Goal: Task Accomplishment & Management: Complete application form

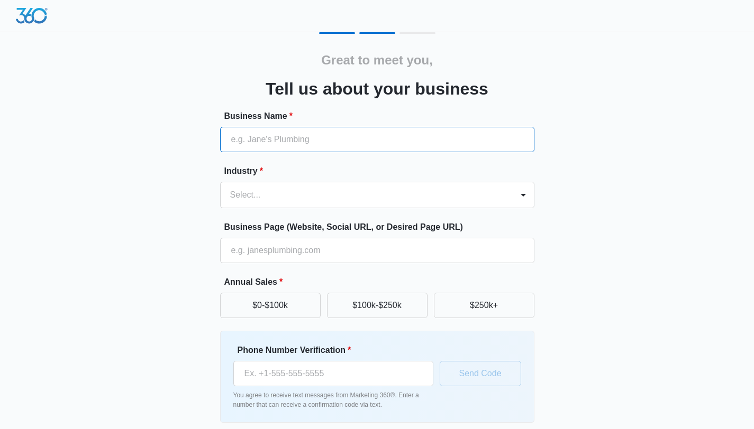
click at [276, 141] on input "Business Name *" at bounding box center [377, 139] width 314 height 25
type input "Que berraquera"
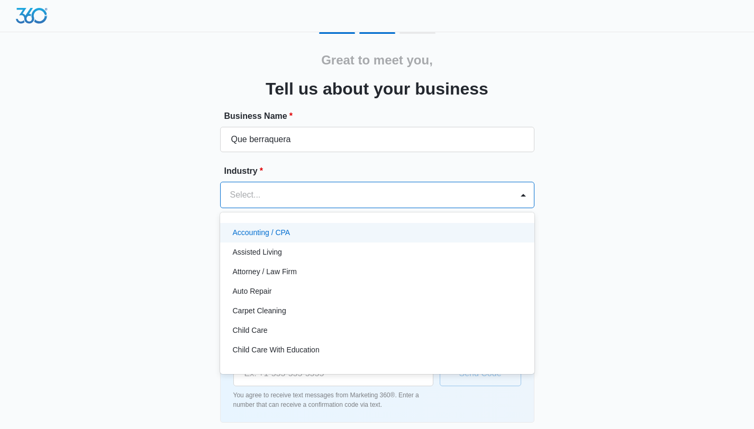
click at [274, 200] on div at bounding box center [364, 195] width 269 height 15
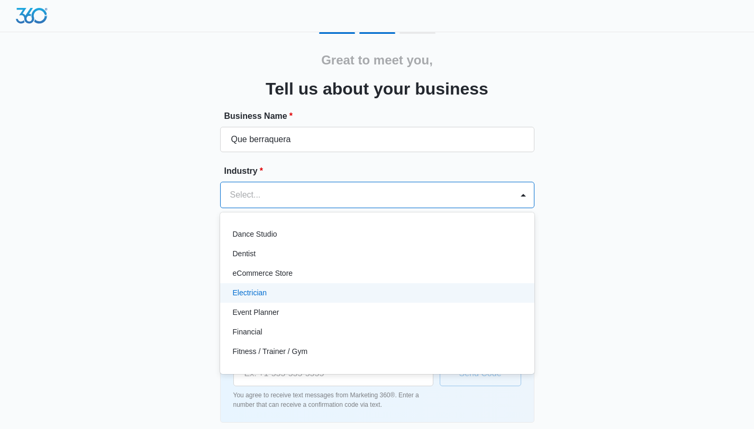
scroll to position [215, 0]
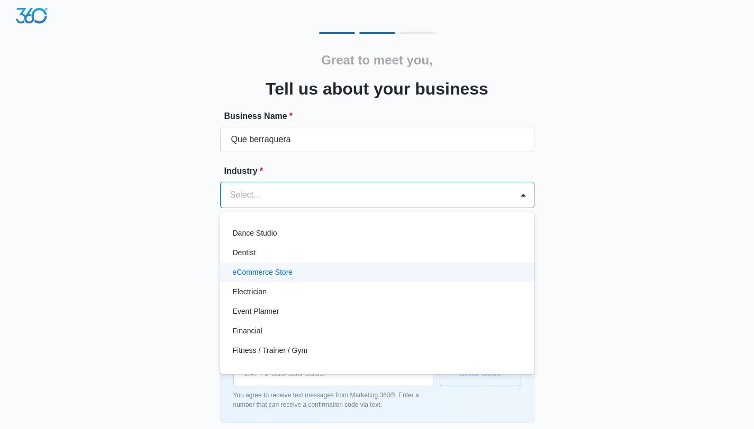
click at [294, 273] on div "eCommerce Store" at bounding box center [376, 272] width 287 height 11
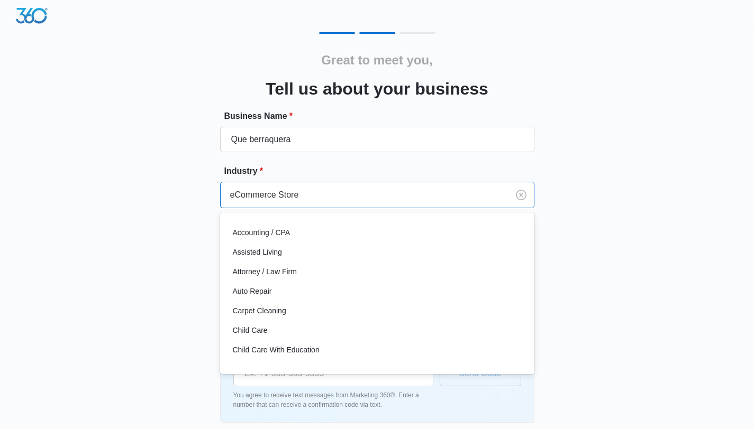
click at [323, 198] on div at bounding box center [362, 195] width 264 height 15
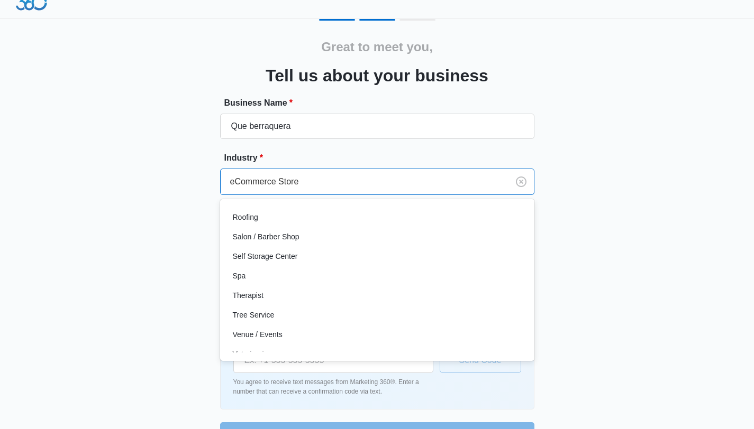
scroll to position [820, 0]
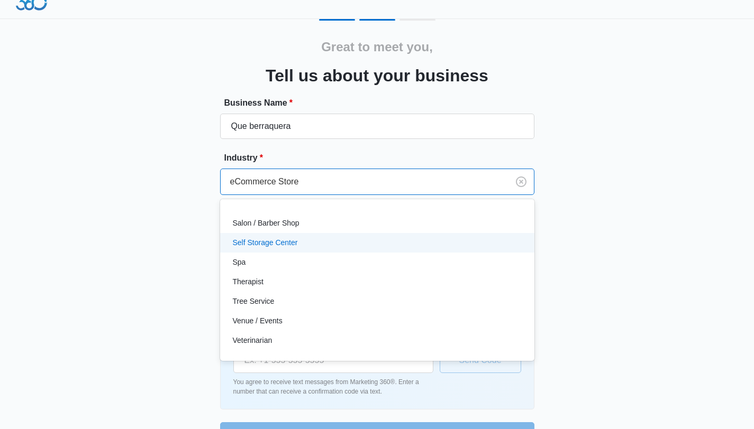
click at [584, 230] on div "Great to meet you, Tell us about your business Business Name * Que berraquera I…" at bounding box center [377, 233] width 635 height 429
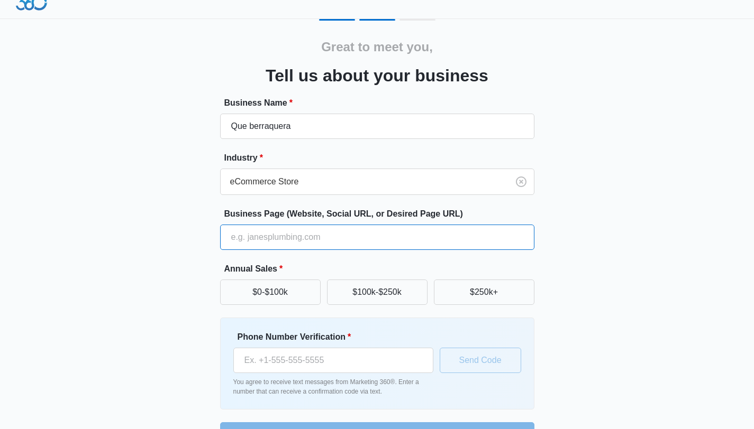
click at [353, 240] on input "Business Page (Website, Social URL, or Desired Page URL)" at bounding box center [377, 237] width 314 height 25
click at [262, 240] on input "Business Page (Website, Social URL, or Desired Page URL)" at bounding box center [377, 237] width 314 height 25
paste input "https://queberraqueratshirts.com/"
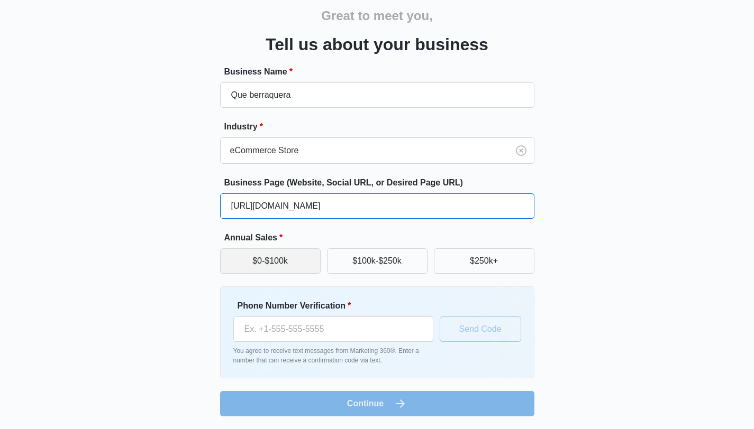
type input "https://queberraqueratshirts.com/"
click at [251, 258] on button "$0-$100k" at bounding box center [270, 261] width 100 height 25
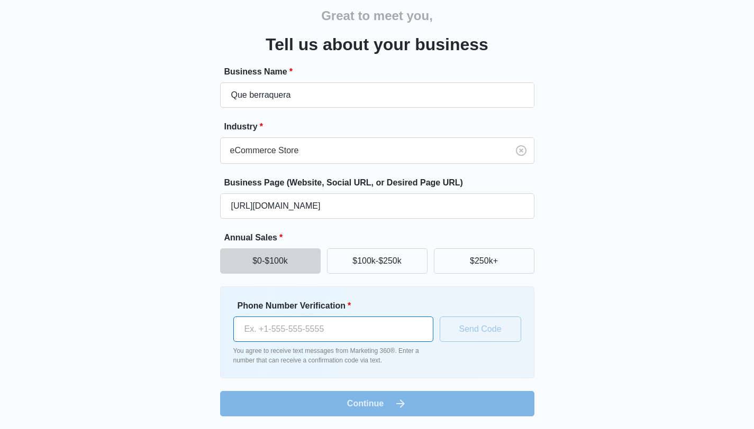
click at [291, 337] on input "Phone Number Verification *" at bounding box center [333, 329] width 200 height 25
type input "(586) 733-0618"
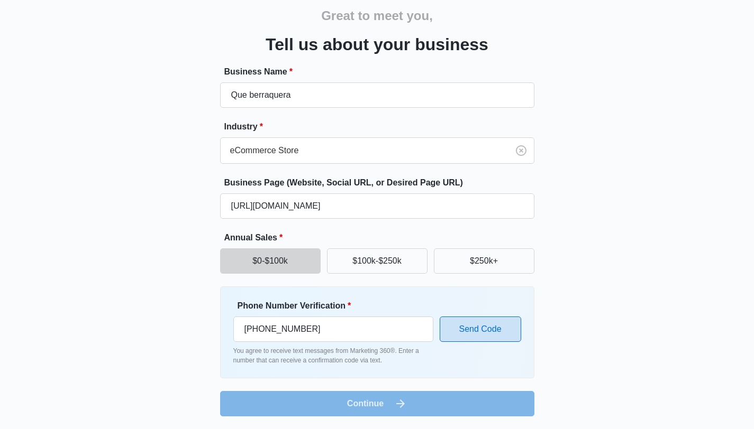
click at [469, 337] on button "Send Code" at bounding box center [480, 329] width 81 height 25
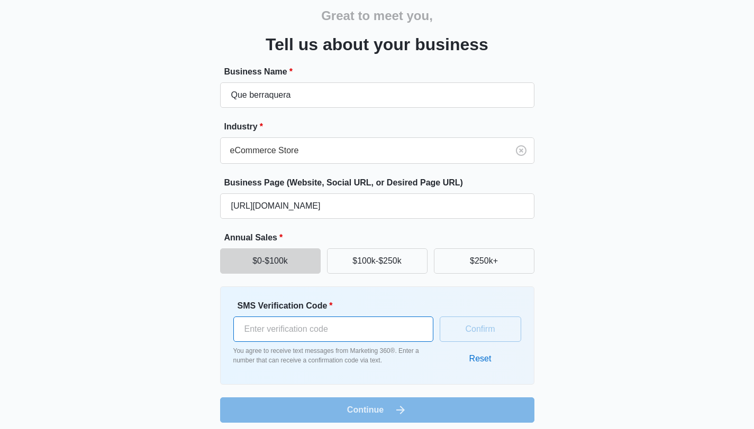
click at [372, 336] on input "SMS Verification Code *" at bounding box center [333, 329] width 200 height 25
type input "582960"
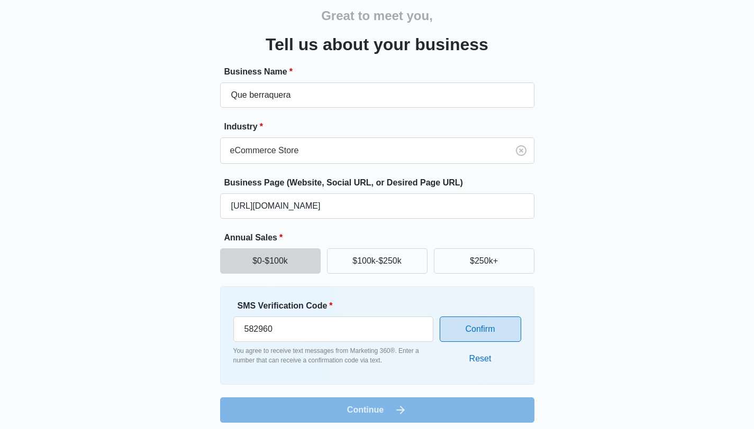
click at [483, 331] on button "Confirm" at bounding box center [480, 329] width 81 height 25
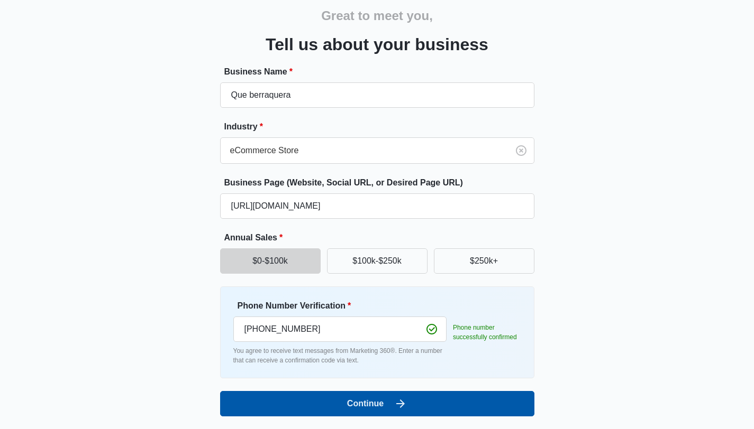
click at [433, 408] on button "Continue" at bounding box center [377, 403] width 314 height 25
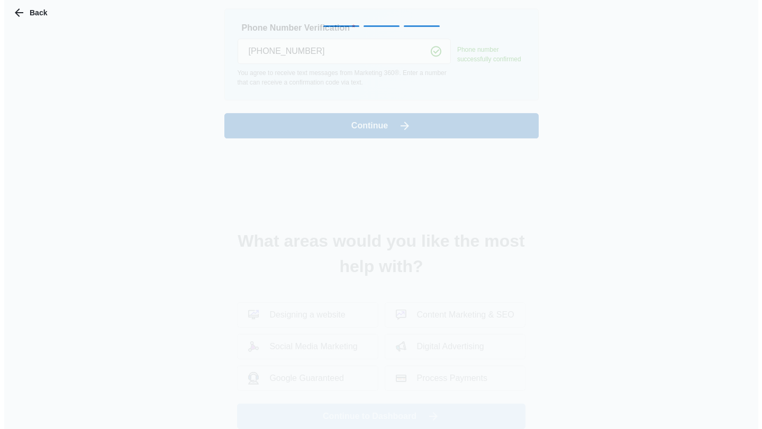
scroll to position [0, 0]
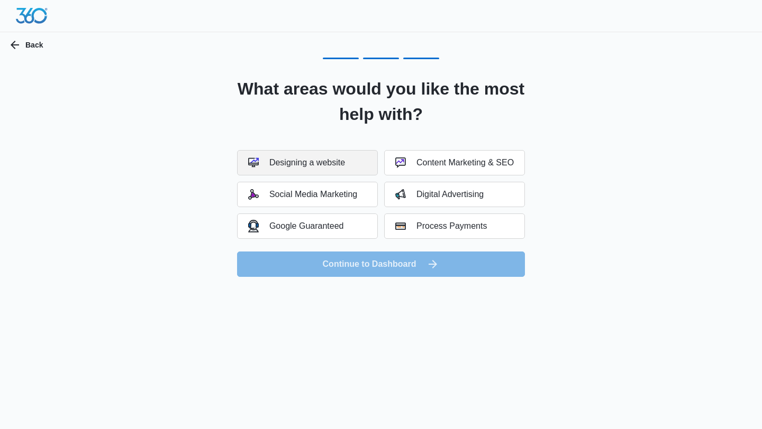
click at [341, 164] on div "Designing a website" at bounding box center [296, 163] width 97 height 11
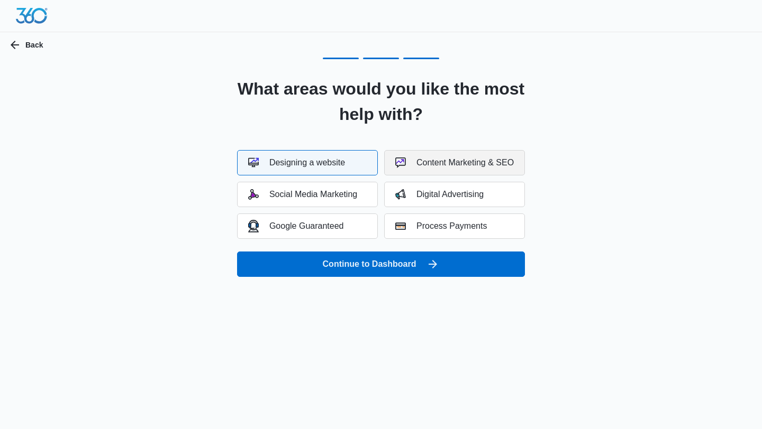
click at [424, 163] on div "Content Marketing & SEO" at bounding box center [454, 163] width 118 height 11
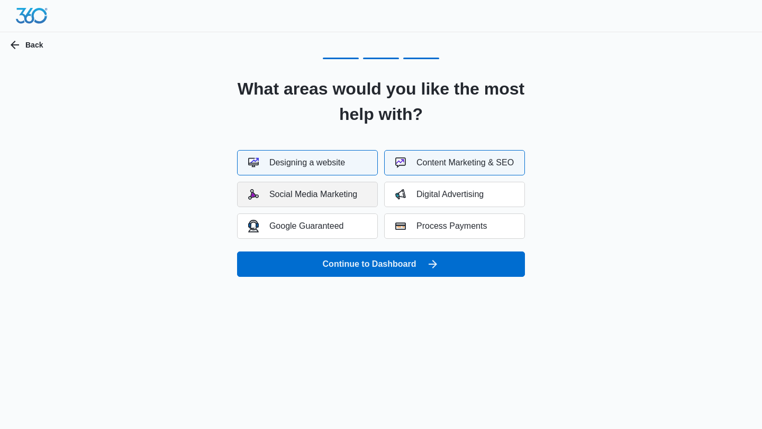
click at [353, 198] on div "Social Media Marketing" at bounding box center [302, 194] width 109 height 11
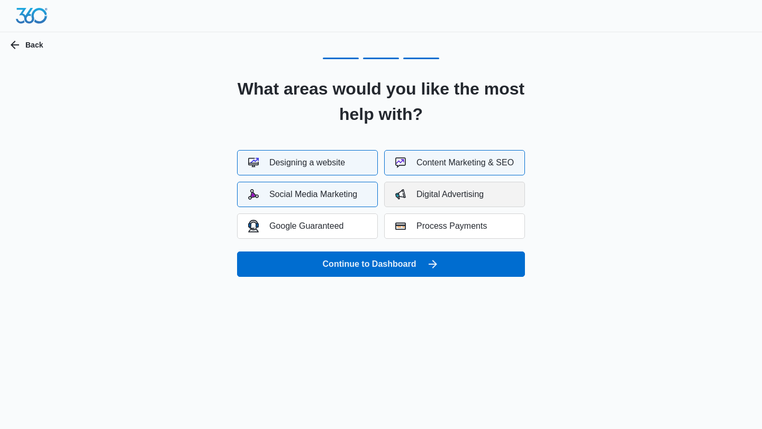
click at [404, 197] on img "button" at bounding box center [400, 194] width 11 height 11
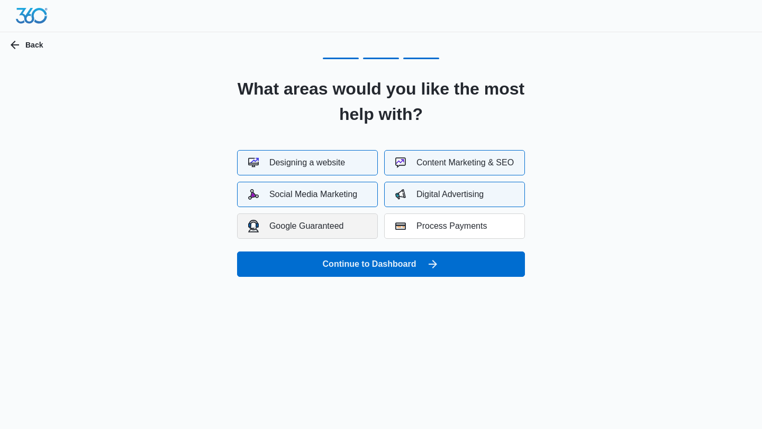
click at [340, 225] on div "Google Guaranteed" at bounding box center [296, 226] width 96 height 12
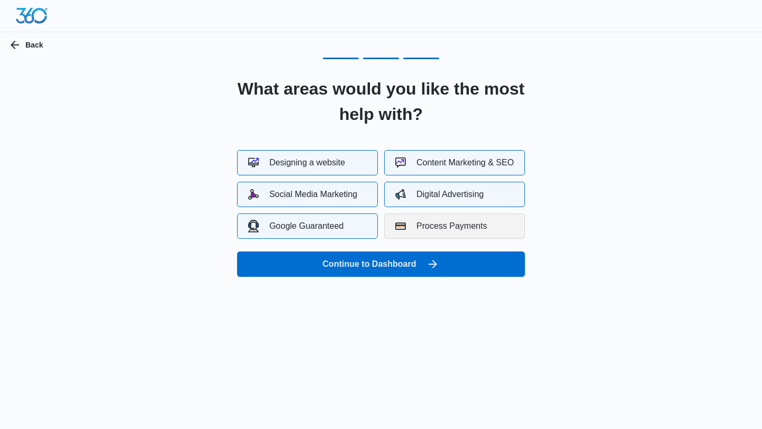
click at [409, 225] on div "Process Payments" at bounding box center [440, 226] width 91 height 11
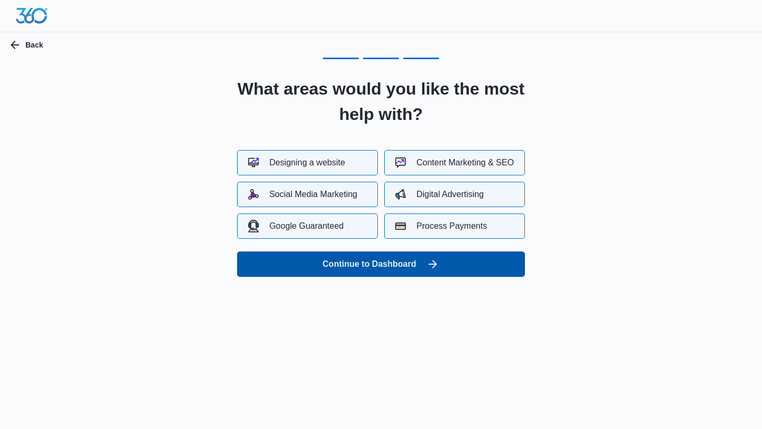
click at [398, 269] on button "Continue to Dashboard" at bounding box center [381, 264] width 288 height 25
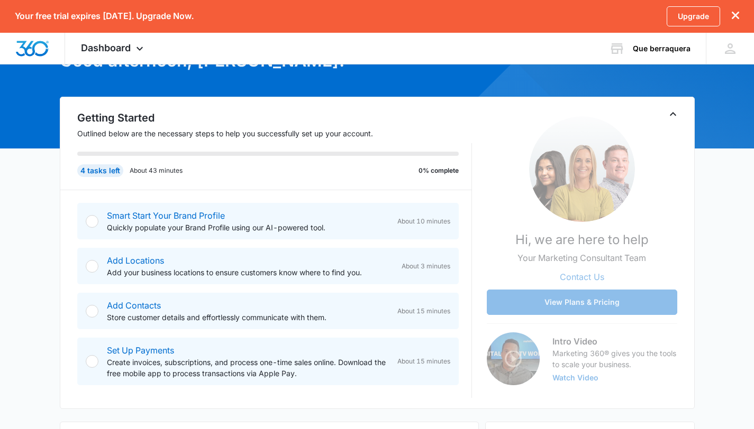
scroll to position [83, 0]
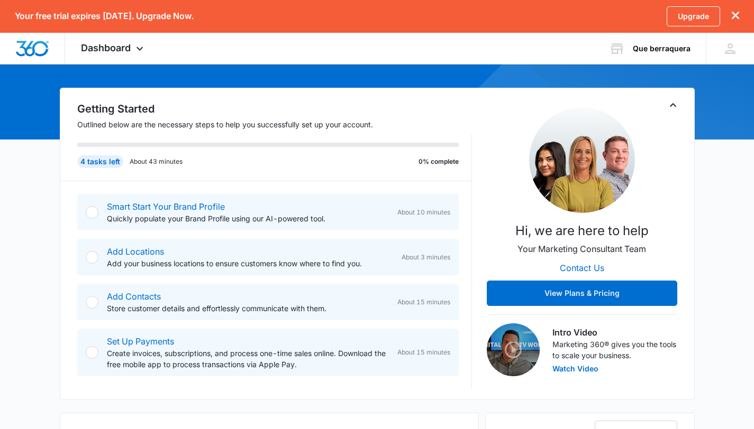
click at [93, 213] on div at bounding box center [92, 212] width 13 height 13
click at [90, 213] on div at bounding box center [92, 212] width 13 height 13
click at [134, 208] on link "Smart Start Your Brand Profile" at bounding box center [166, 207] width 118 height 11
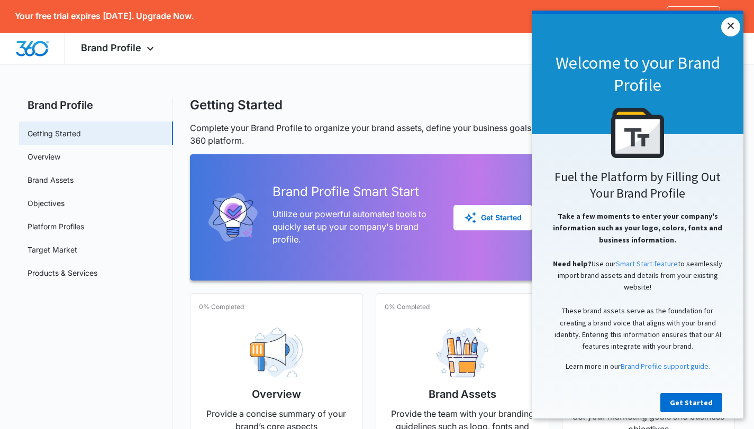
click at [728, 29] on link "×" at bounding box center [730, 26] width 19 height 19
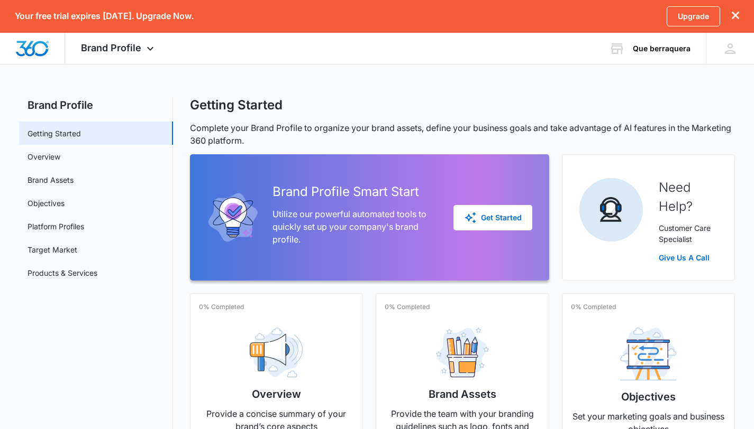
scroll to position [45, 0]
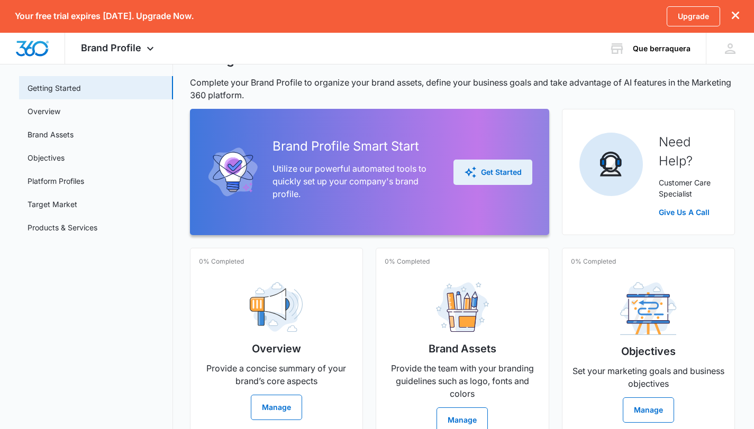
click at [508, 173] on div "Get Started" at bounding box center [493, 172] width 58 height 13
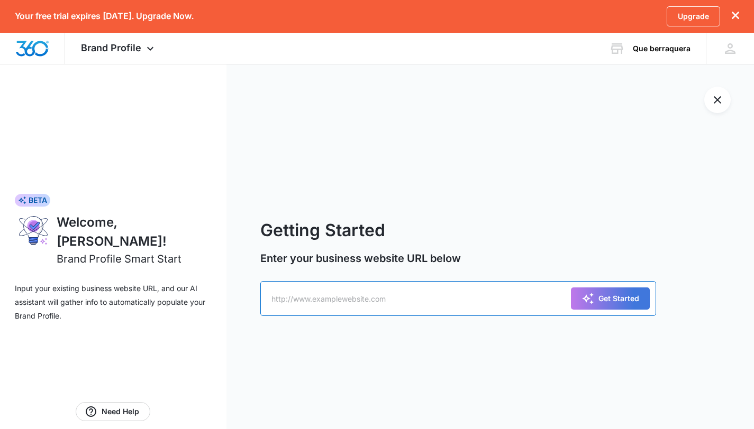
click at [358, 304] on input "text" at bounding box center [458, 298] width 396 height 35
paste input "https://queberraqueratshirts.com/"
type input "https://queberraqueratshirts.com/"
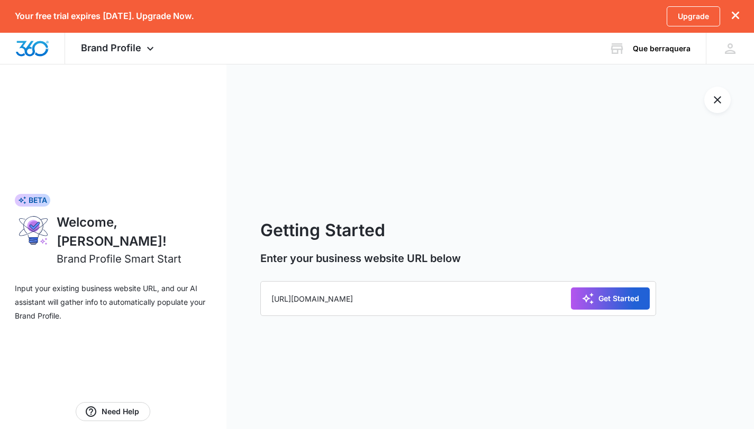
click at [598, 298] on div "Get Started" at bounding box center [610, 298] width 58 height 13
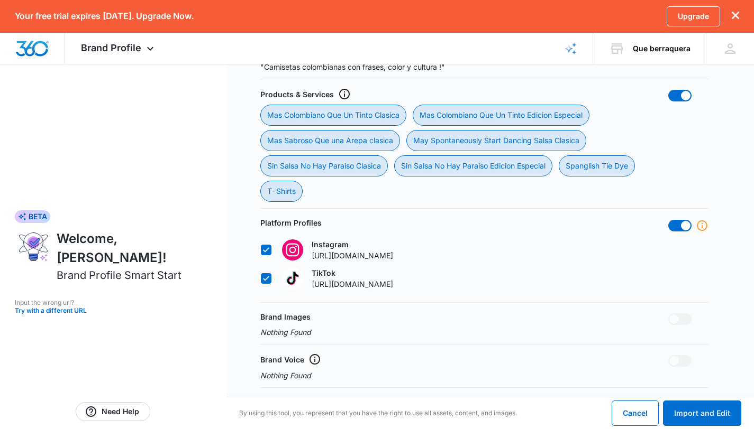
scroll to position [443, 0]
click at [737, 17] on icon "dismiss this dialog" at bounding box center [734, 15] width 7 height 7
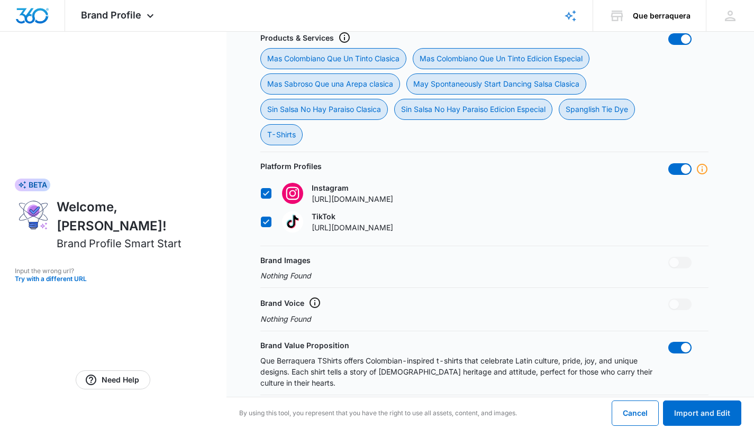
scroll to position [472, 0]
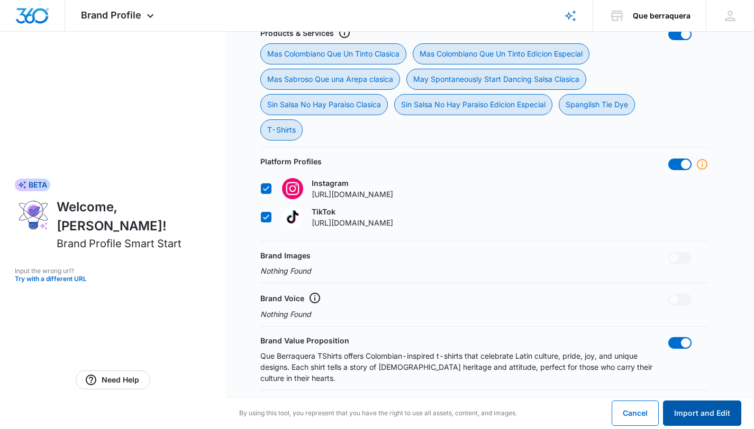
click at [691, 411] on button "Import and Edit" at bounding box center [702, 413] width 78 height 25
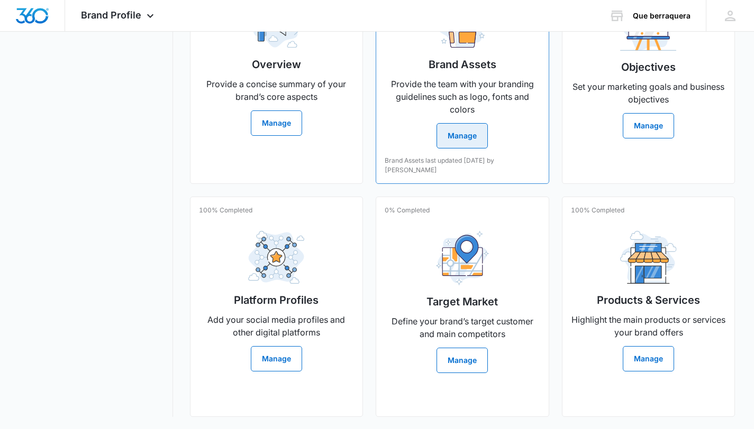
scroll to position [299, 0]
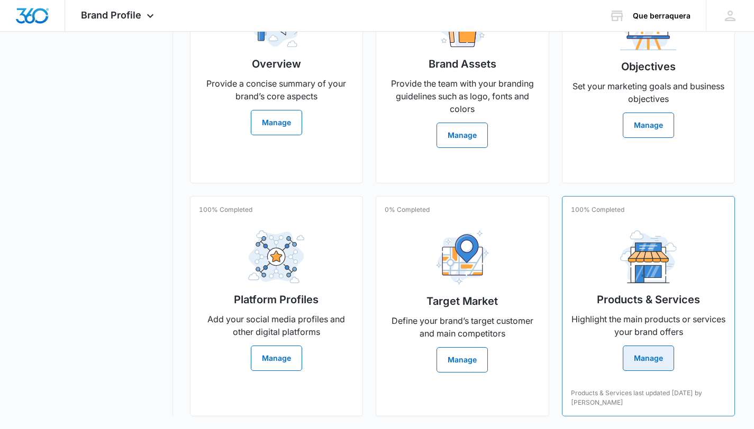
click at [635, 363] on button "Manage" at bounding box center [648, 358] width 51 height 25
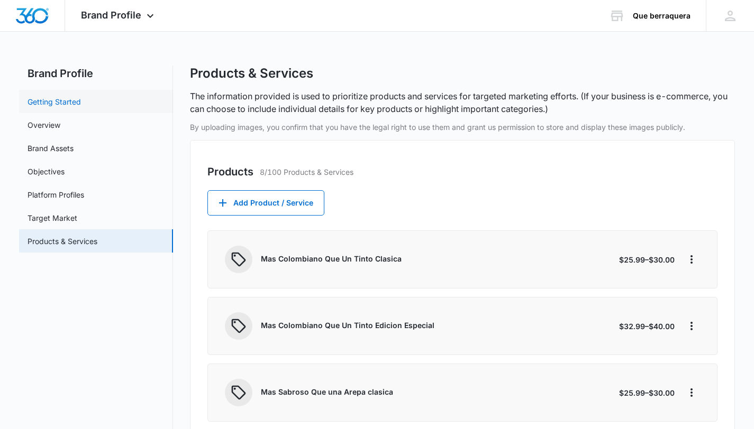
click at [66, 101] on link "Getting Started" at bounding box center [54, 101] width 53 height 11
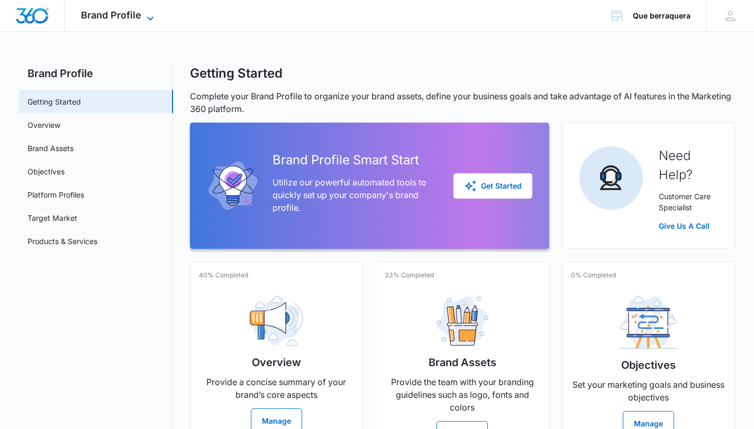
click at [152, 20] on icon at bounding box center [150, 18] width 13 height 13
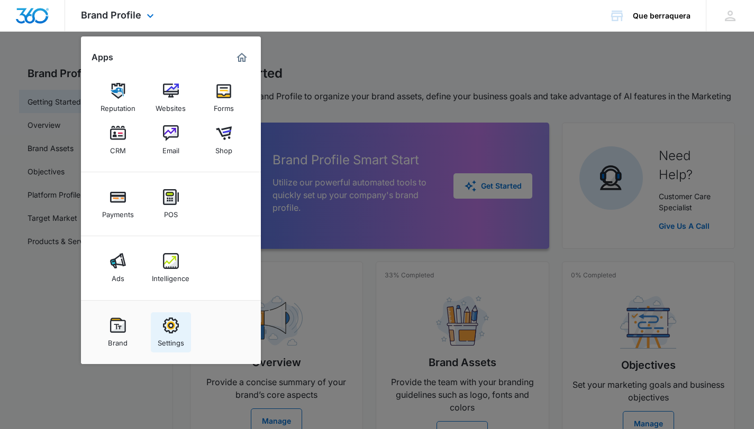
click at [185, 328] on link "Settings" at bounding box center [171, 333] width 40 height 40
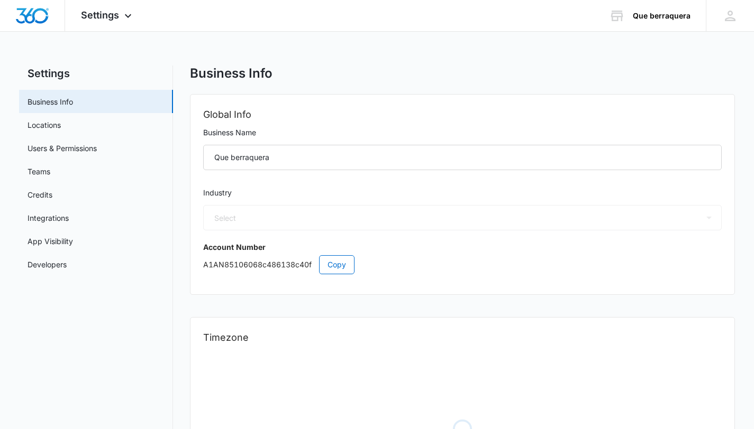
select select "45"
select select "US"
select select "America/Detroit"
click at [662, 17] on div "Que berraquera" at bounding box center [662, 16] width 58 height 8
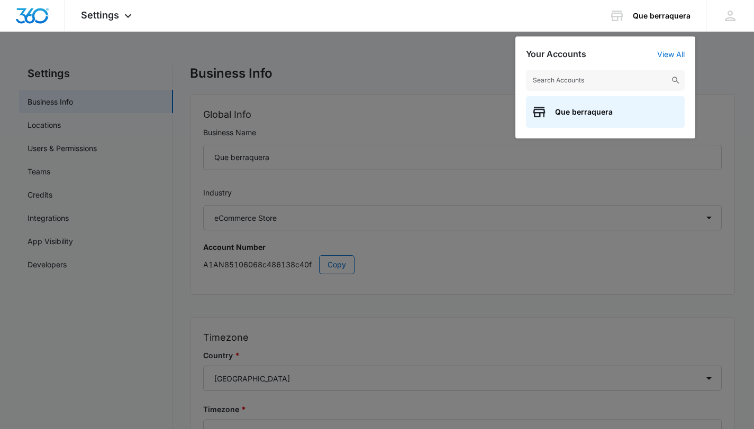
click at [704, 49] on div at bounding box center [377, 214] width 754 height 429
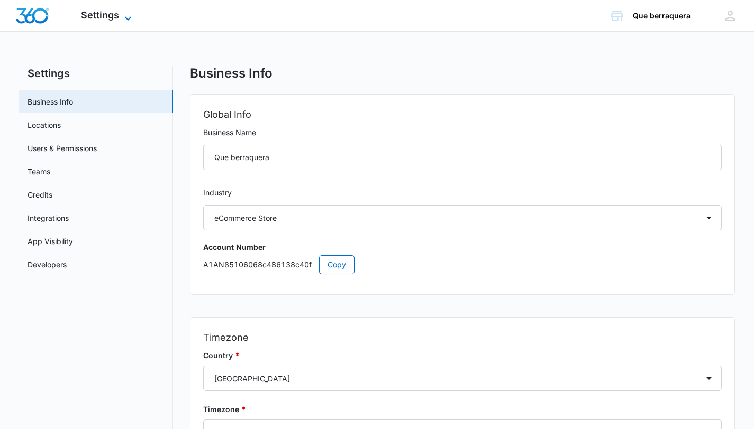
click at [112, 15] on span "Settings" at bounding box center [100, 15] width 38 height 11
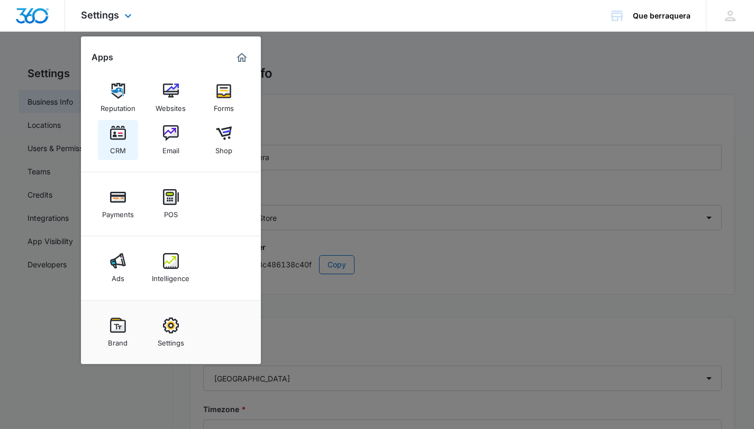
click at [118, 148] on div "CRM" at bounding box center [118, 148] width 16 height 14
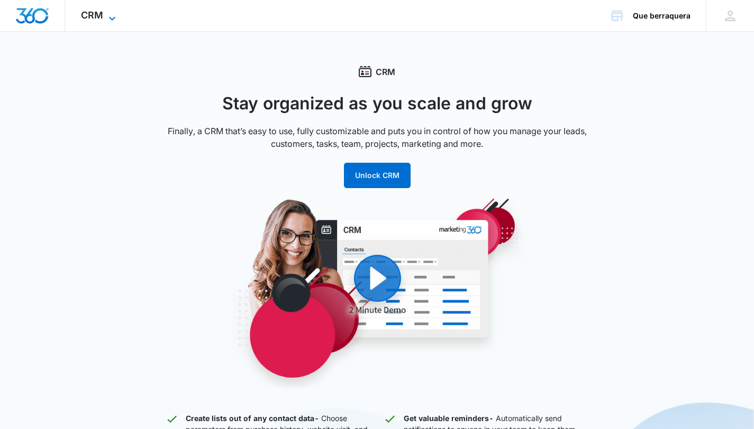
click at [112, 18] on icon at bounding box center [112, 18] width 6 height 4
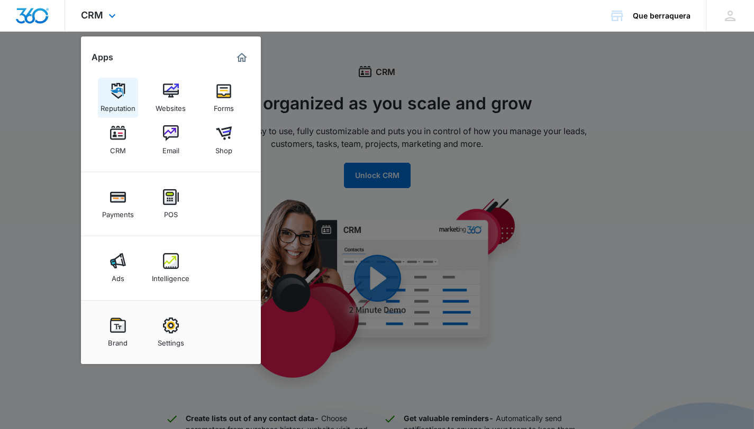
click at [123, 100] on div "Reputation" at bounding box center [117, 106] width 35 height 14
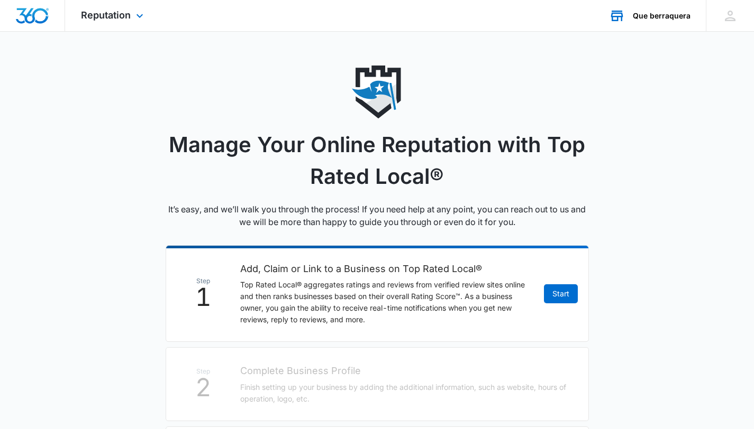
click at [660, 14] on div "Que berraquera" at bounding box center [662, 16] width 58 height 8
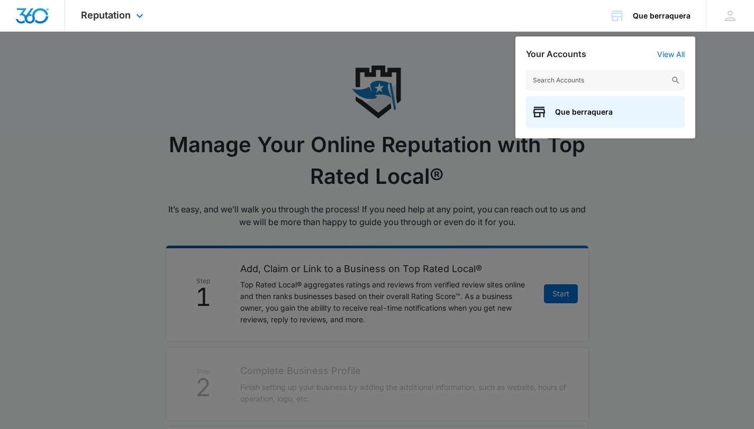
click at [115, 6] on div "Reputation Apps Reputation Websites Forms CRM Email Shop Payments POS Ads Intel…" at bounding box center [113, 15] width 97 height 31
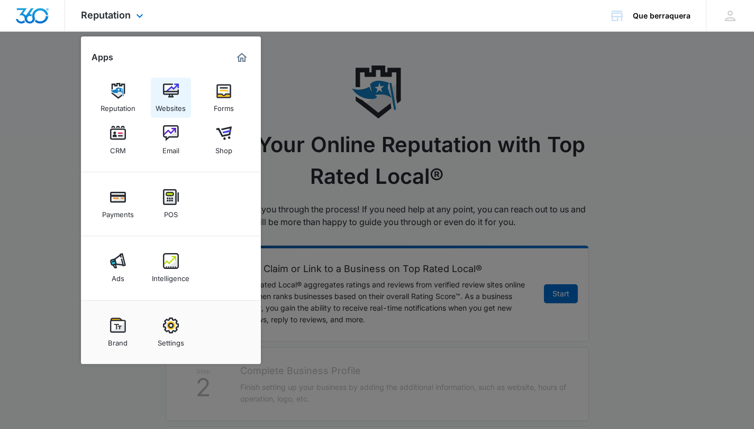
click at [174, 98] on img at bounding box center [171, 91] width 16 height 16
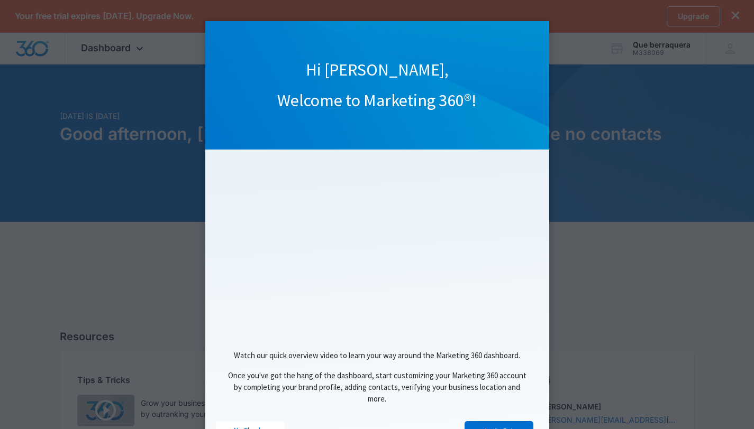
scroll to position [50, 0]
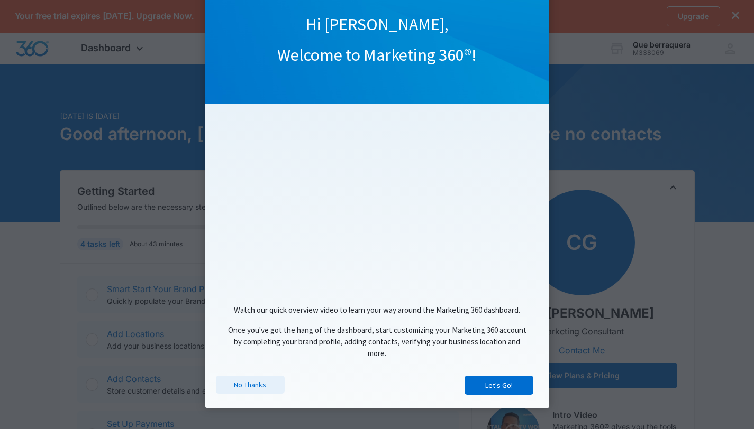
click at [245, 387] on link "No Thanks" at bounding box center [250, 385] width 69 height 18
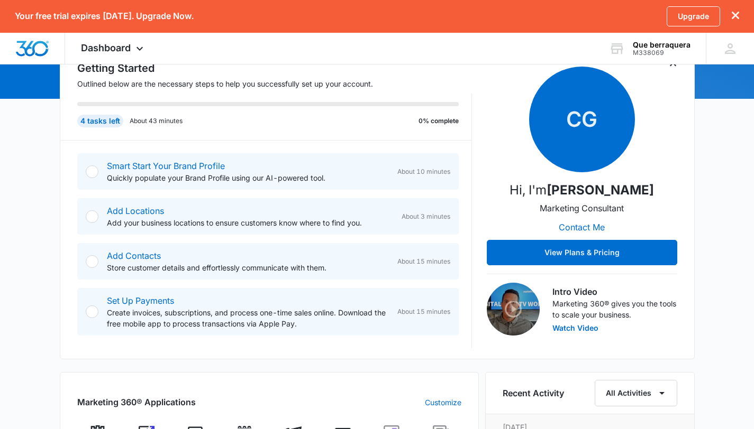
scroll to position [124, 0]
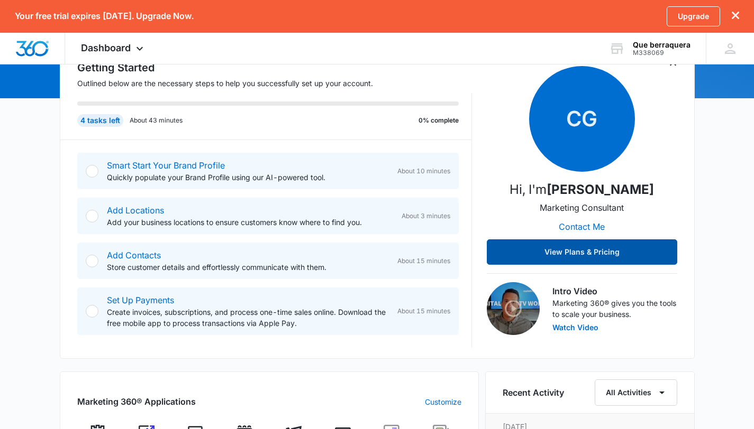
click at [557, 249] on button "View Plans & Pricing" at bounding box center [582, 252] width 190 height 25
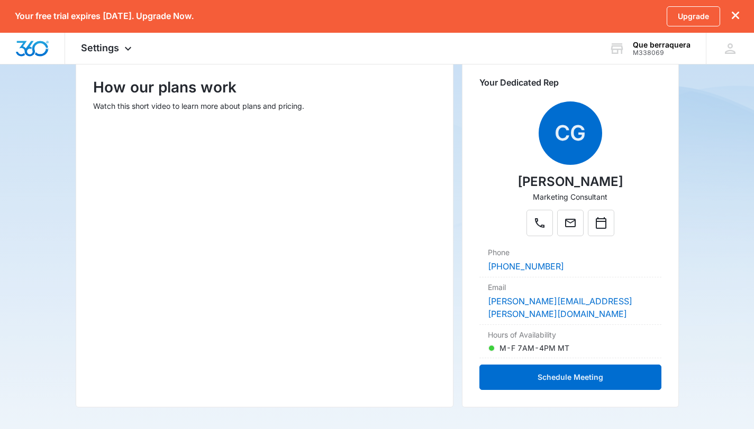
scroll to position [149, 0]
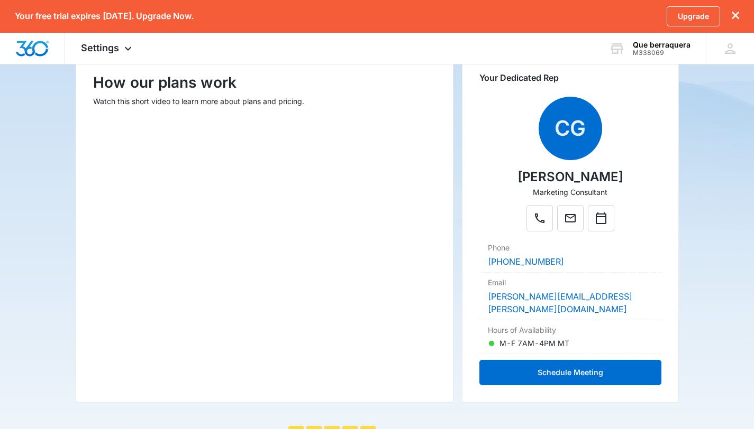
click at [350, 338] on div "How our plans work Watch this short video to learn more about plans and pricing." at bounding box center [265, 225] width 378 height 355
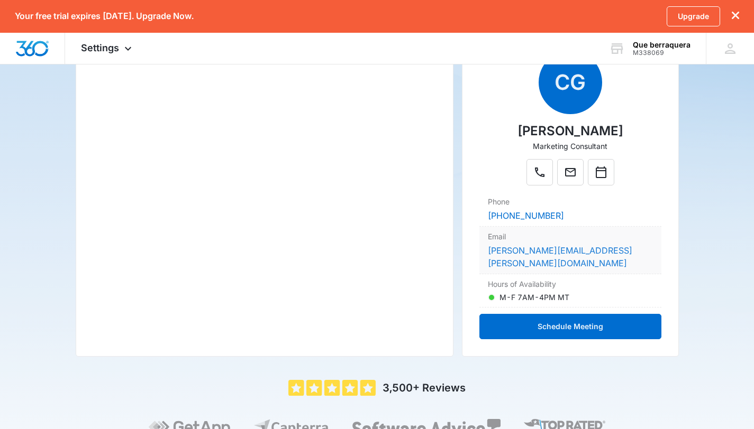
scroll to position [198, 0]
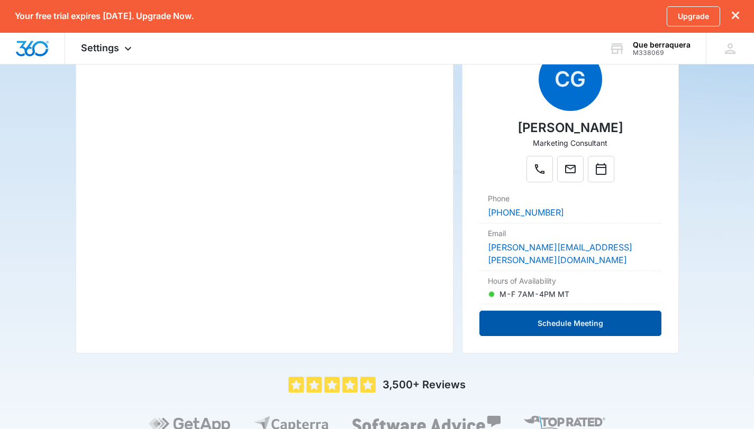
click at [555, 318] on button "Schedule Meeting" at bounding box center [569, 323] width 181 height 25
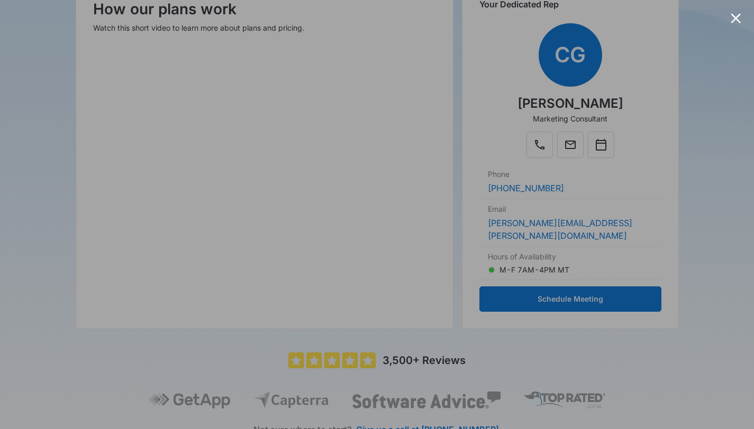
scroll to position [252, 0]
